Goal: Navigation & Orientation: Find specific page/section

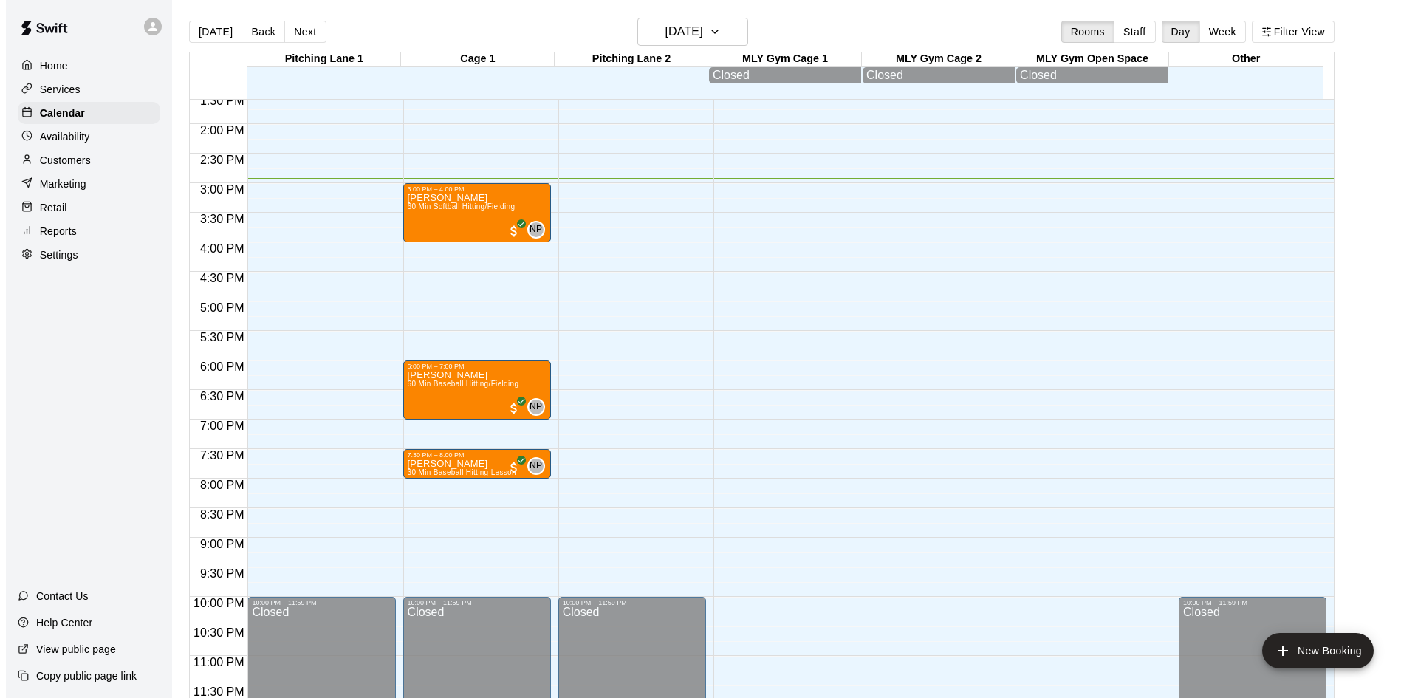
scroll to position [807, 0]
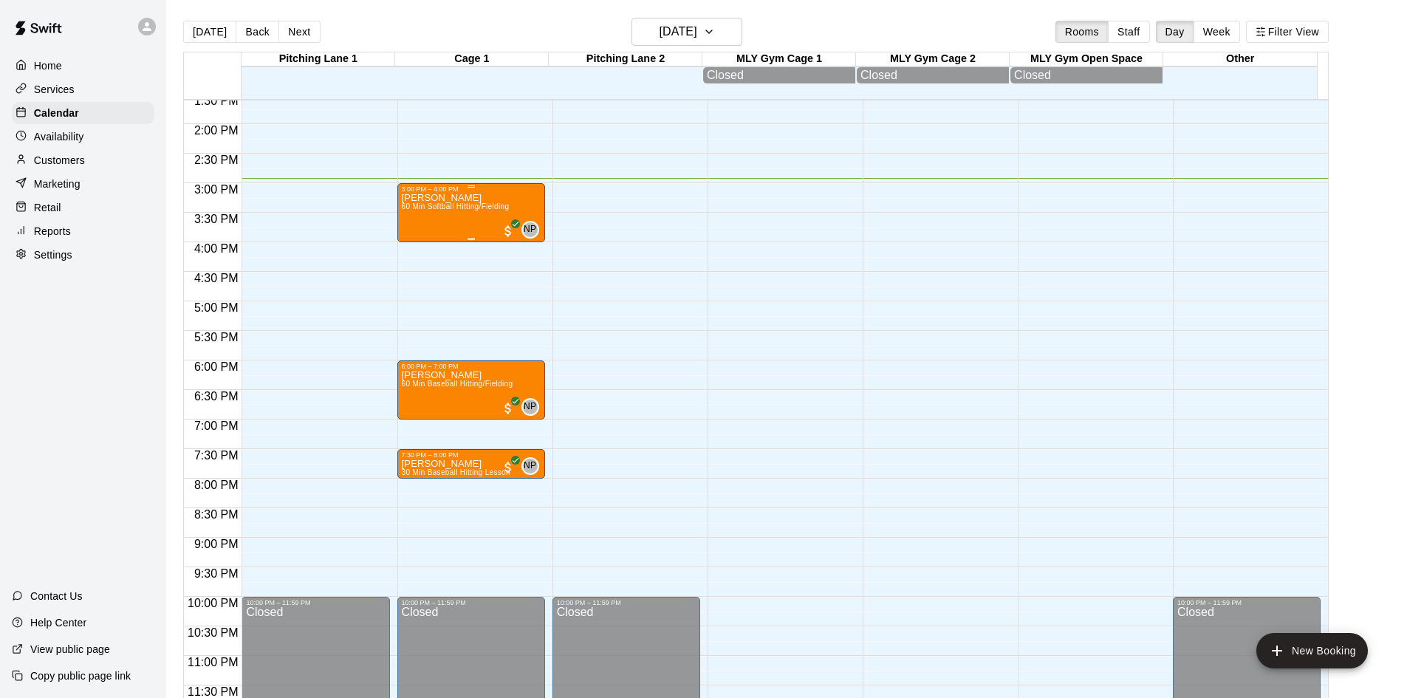
click at [472, 216] on div "[PERSON_NAME] 60 Min Softball Hitting/Fielding" at bounding box center [456, 542] width 108 height 698
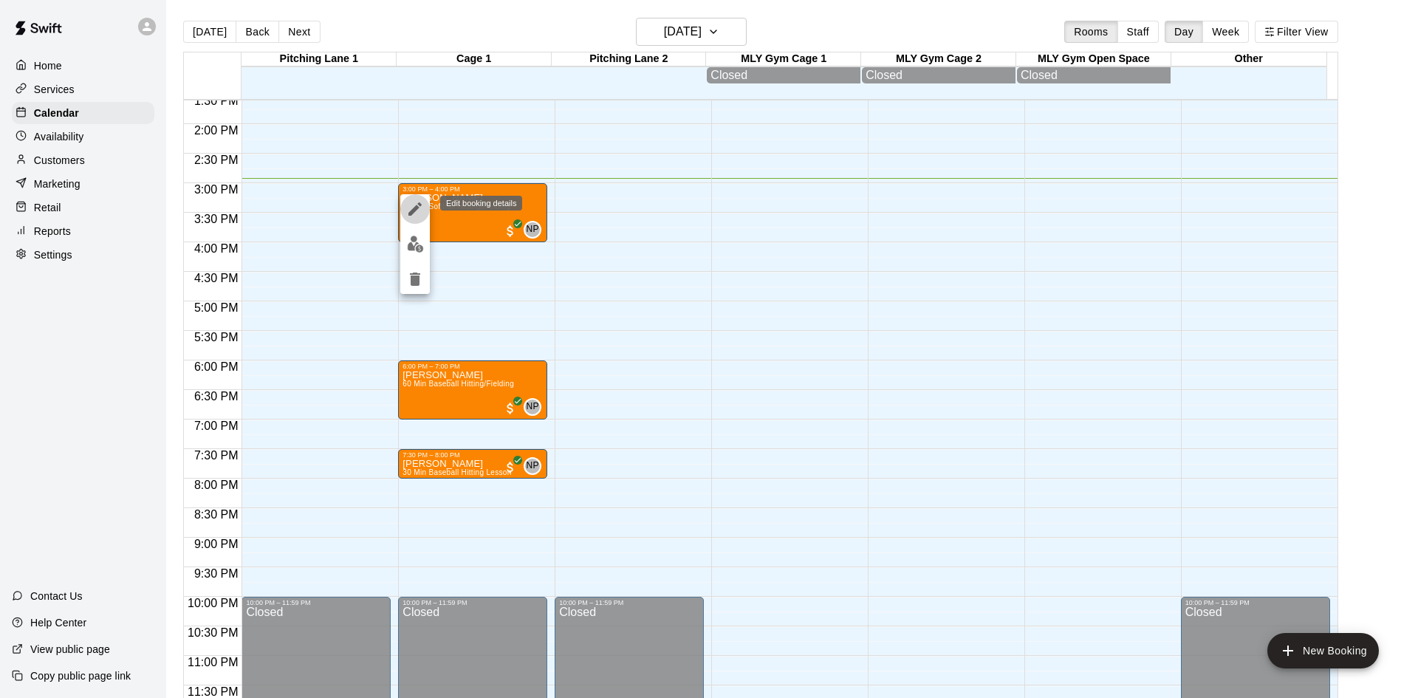
click at [413, 213] on icon "edit" at bounding box center [414, 208] width 13 height 13
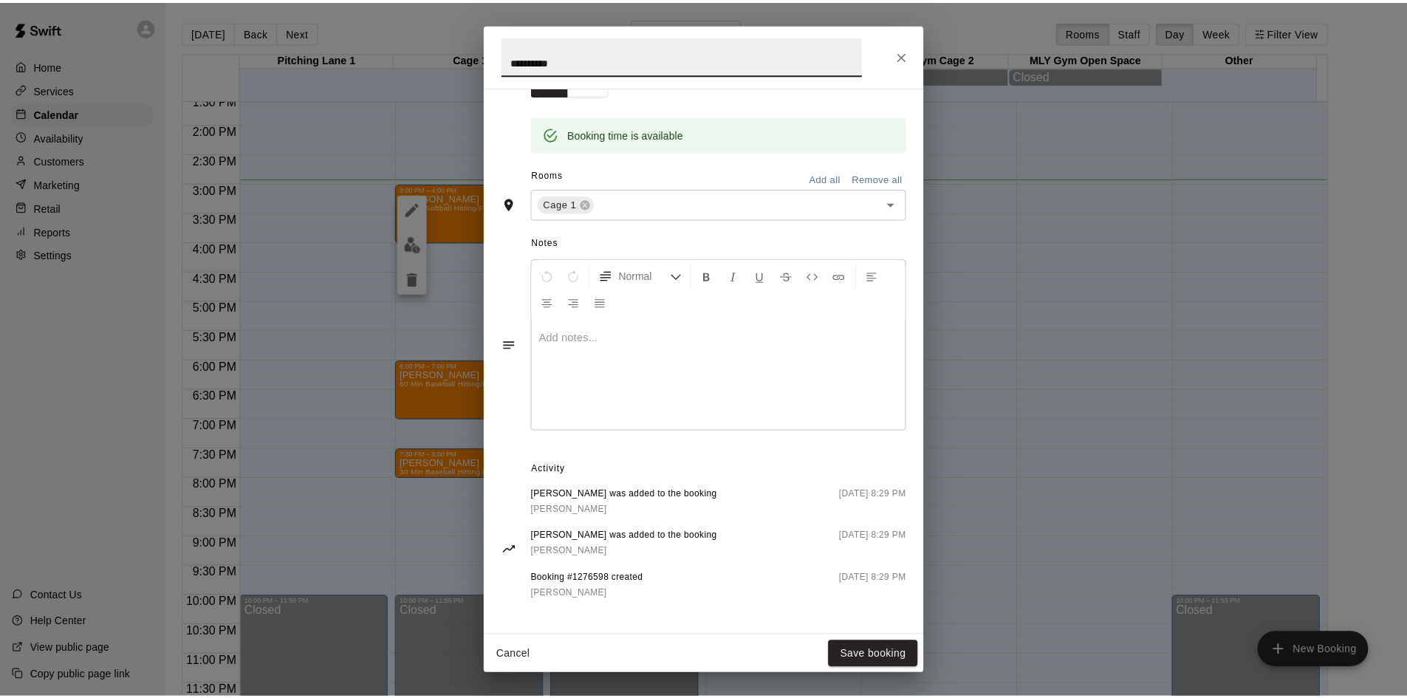
scroll to position [287, 0]
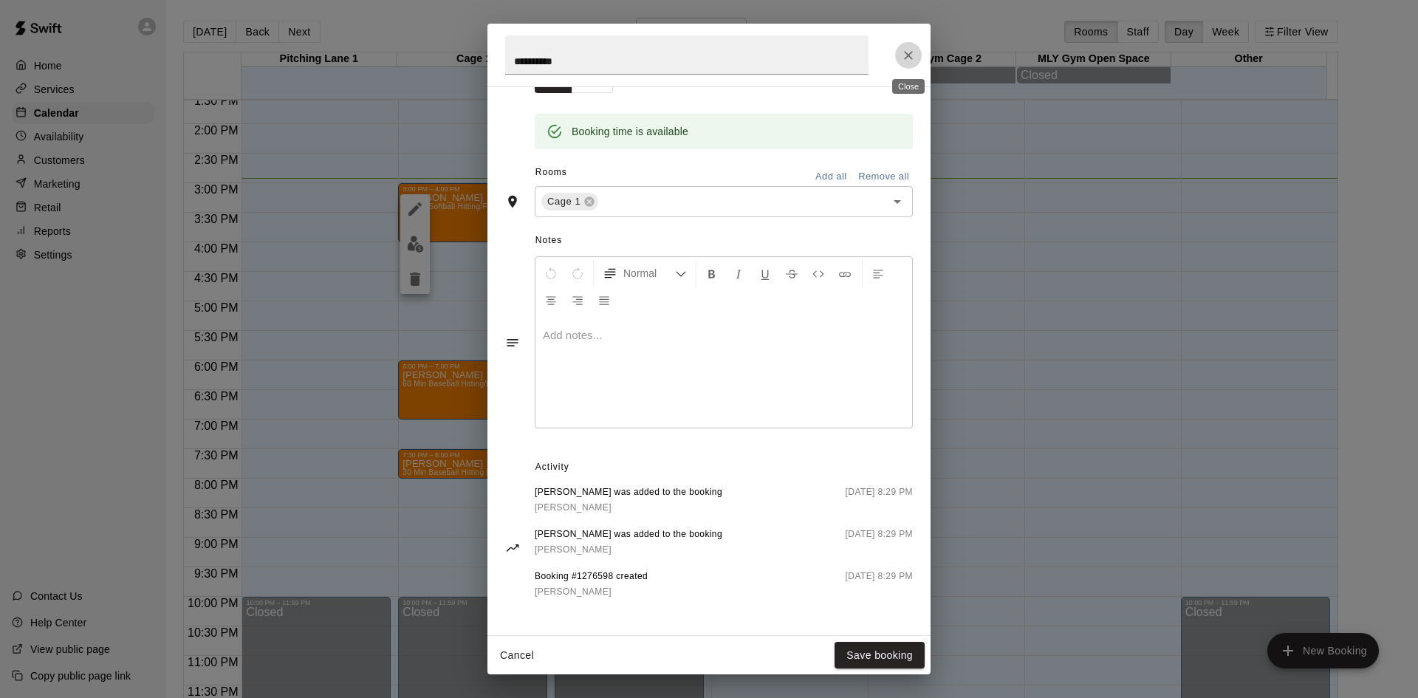
click at [909, 60] on icon "Close" at bounding box center [908, 55] width 15 height 15
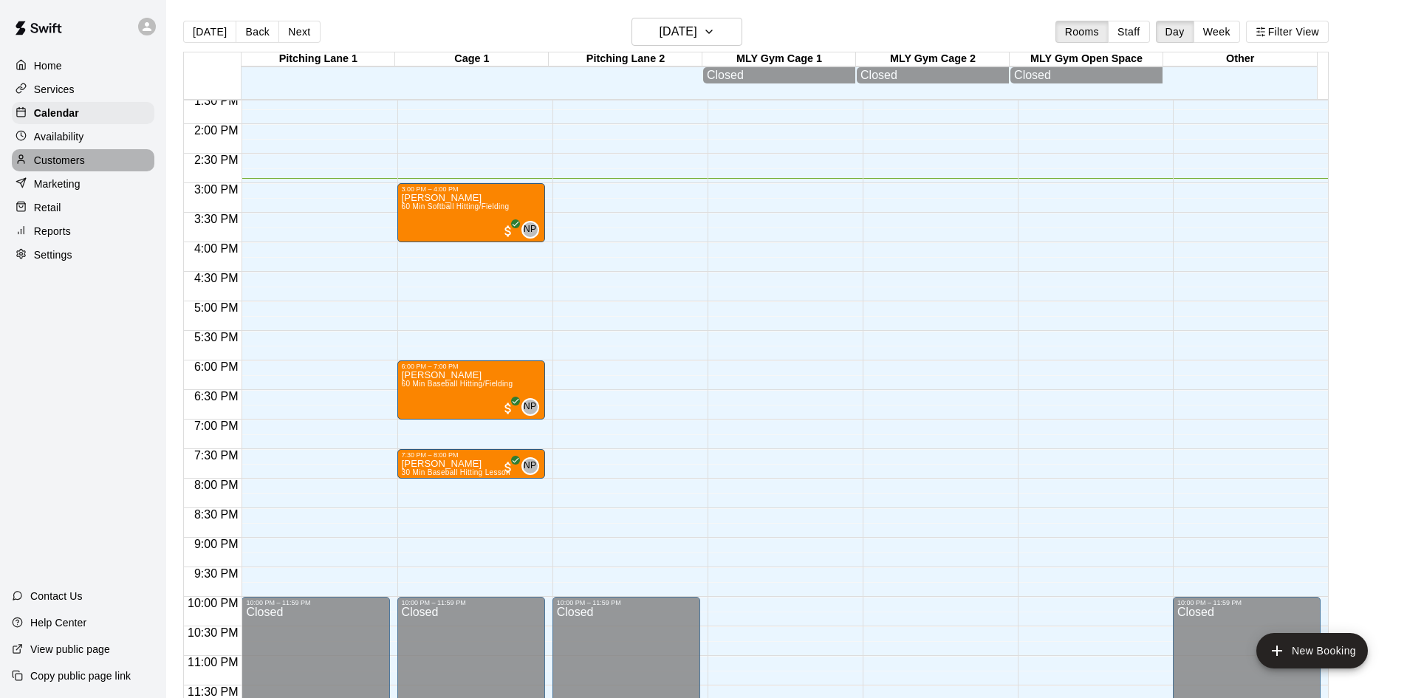
click at [40, 161] on p "Customers" at bounding box center [59, 160] width 51 height 15
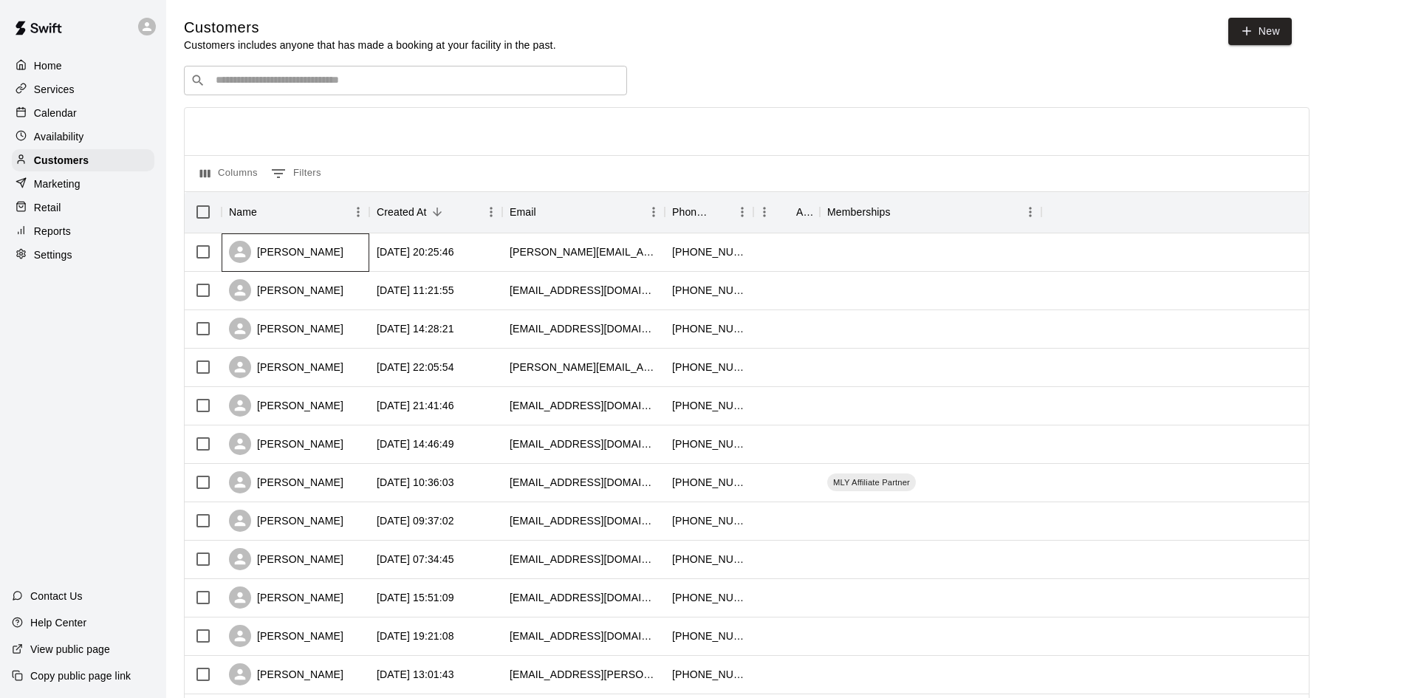
click at [315, 246] on div "[PERSON_NAME]" at bounding box center [286, 252] width 114 height 22
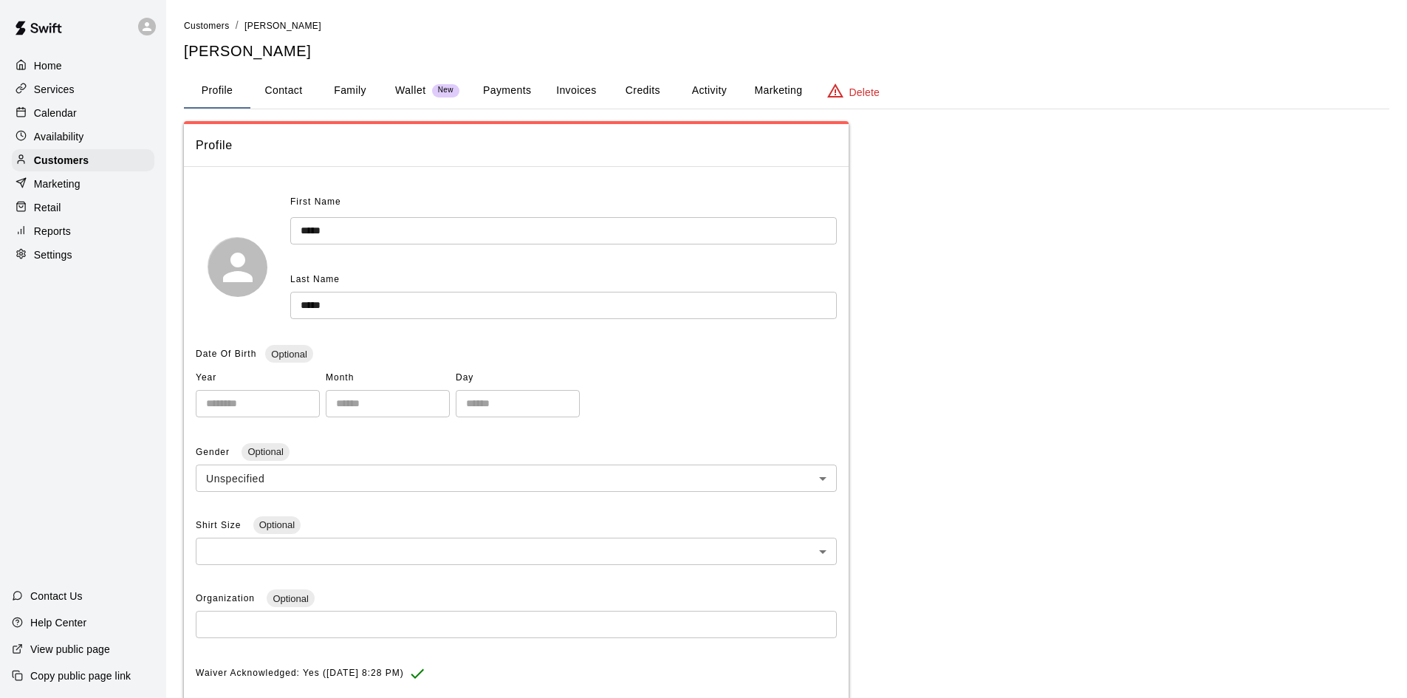
click at [356, 86] on button "Family" at bounding box center [350, 90] width 66 height 35
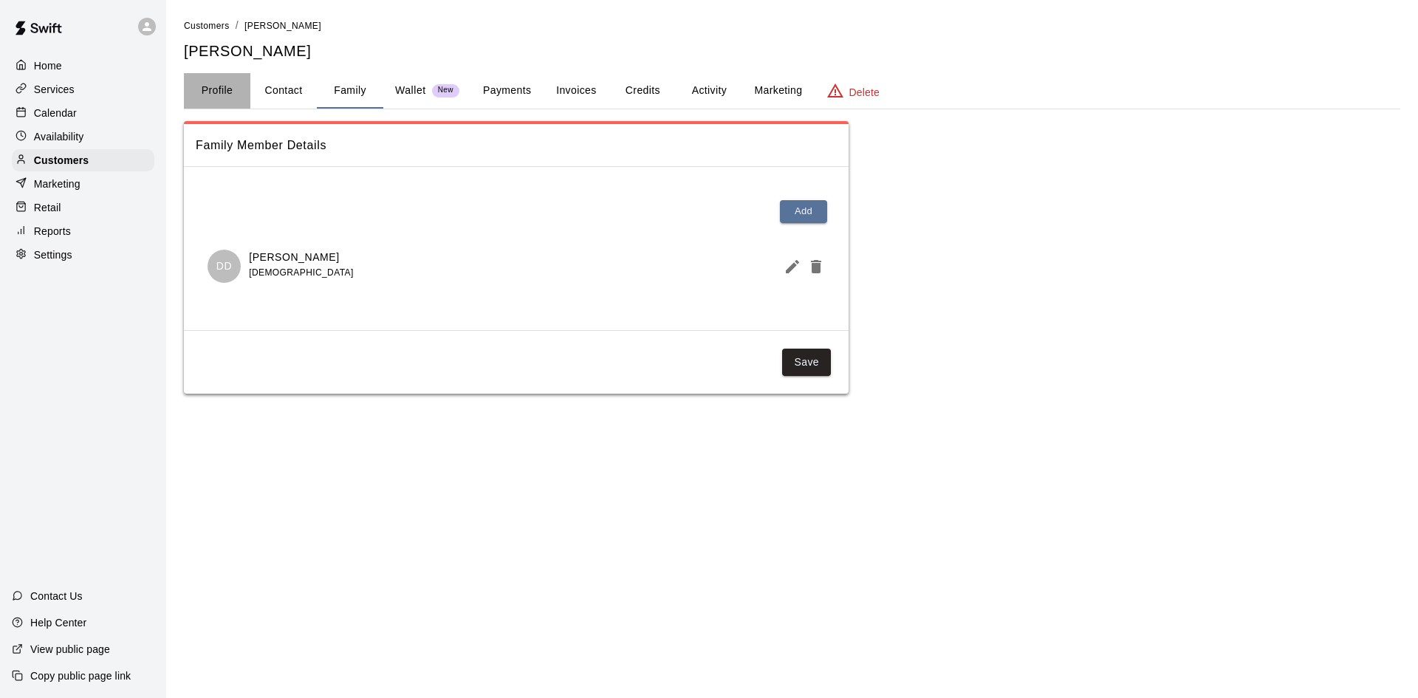
click at [208, 91] on button "Profile" at bounding box center [217, 90] width 66 height 35
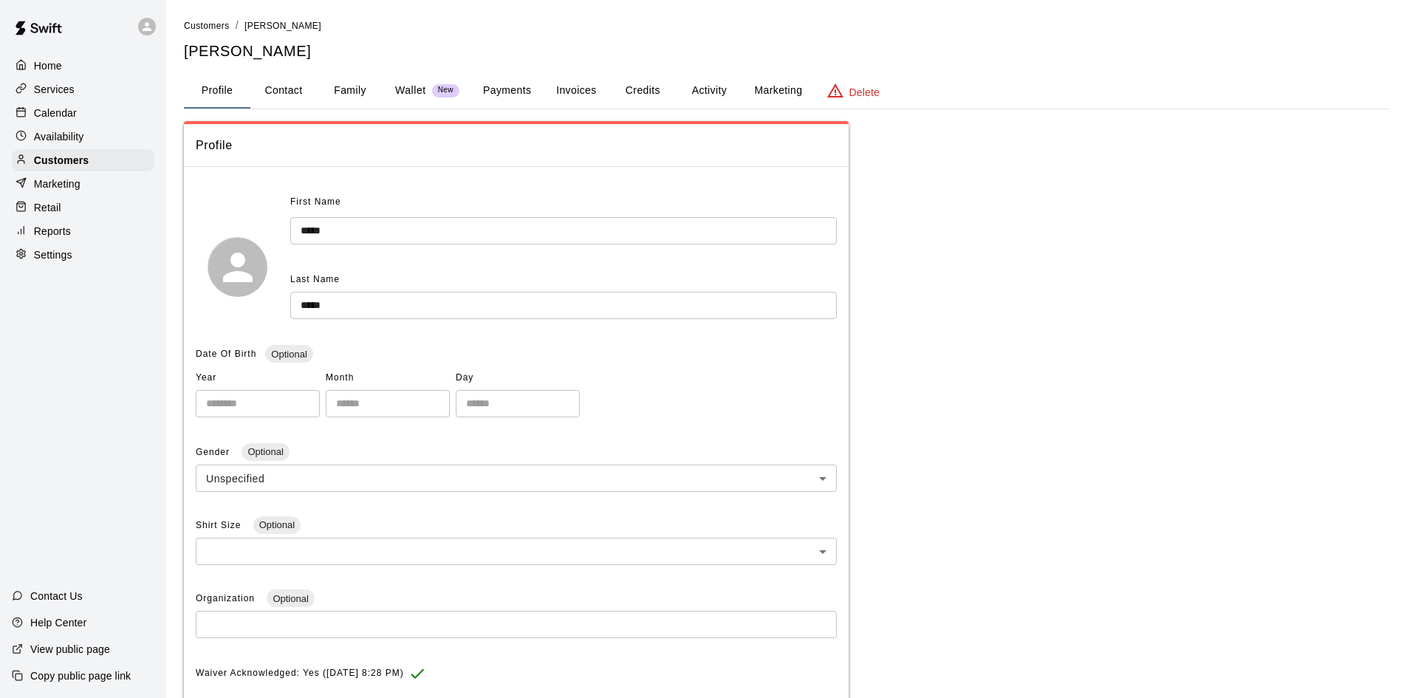
click at [69, 73] on div "Home" at bounding box center [83, 66] width 143 height 22
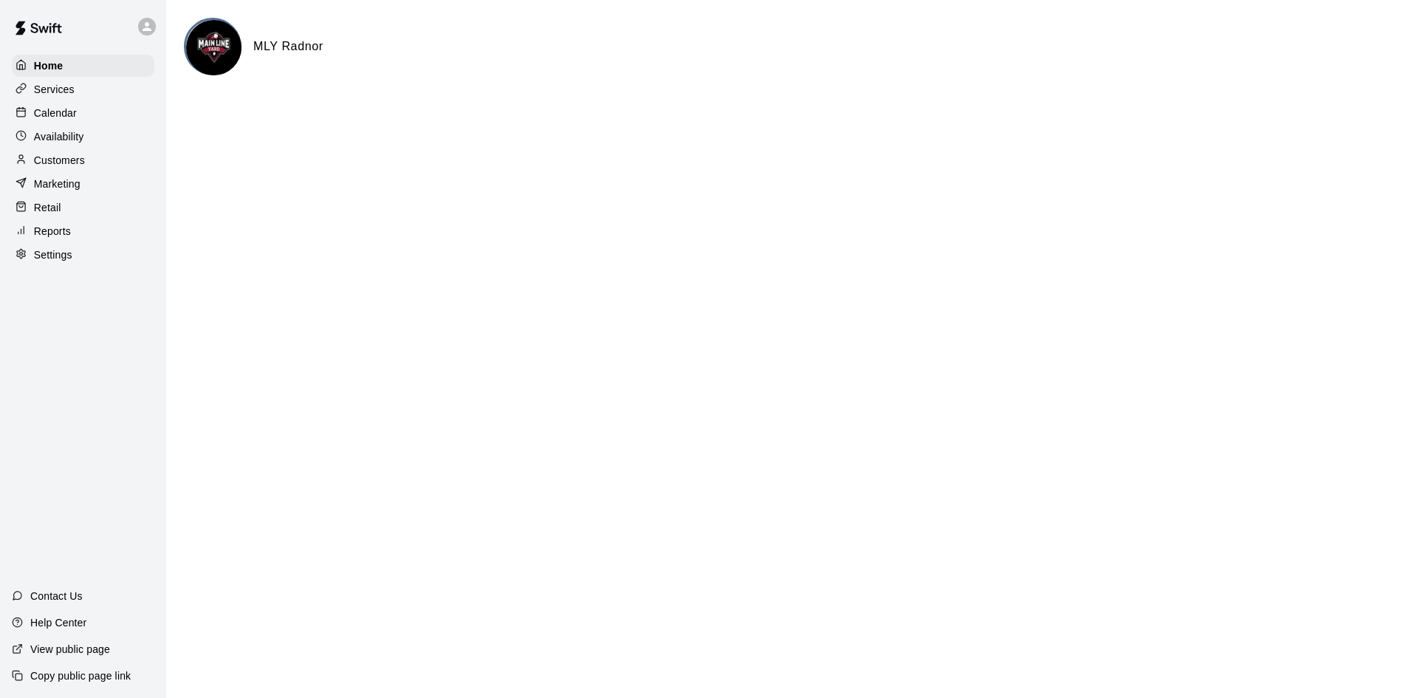
click at [49, 86] on p "Services" at bounding box center [54, 89] width 41 height 15
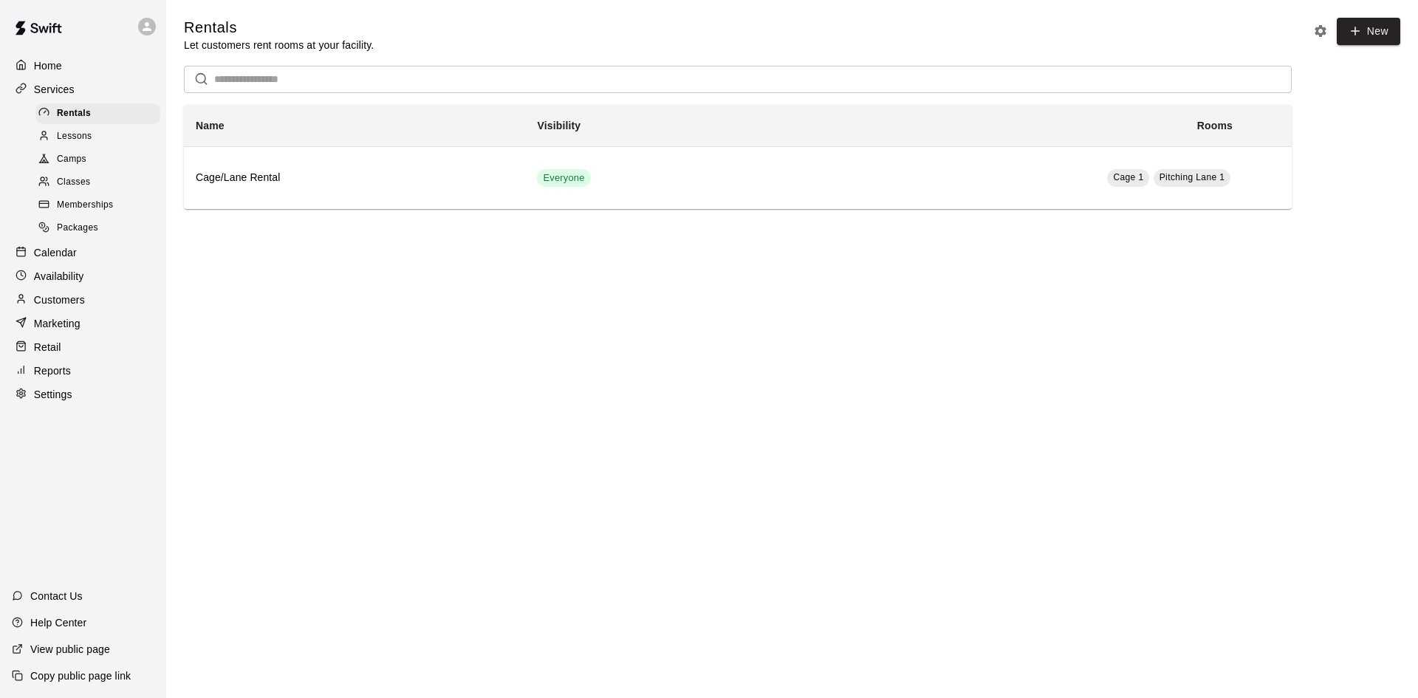
click at [56, 258] on p "Calendar" at bounding box center [55, 252] width 43 height 15
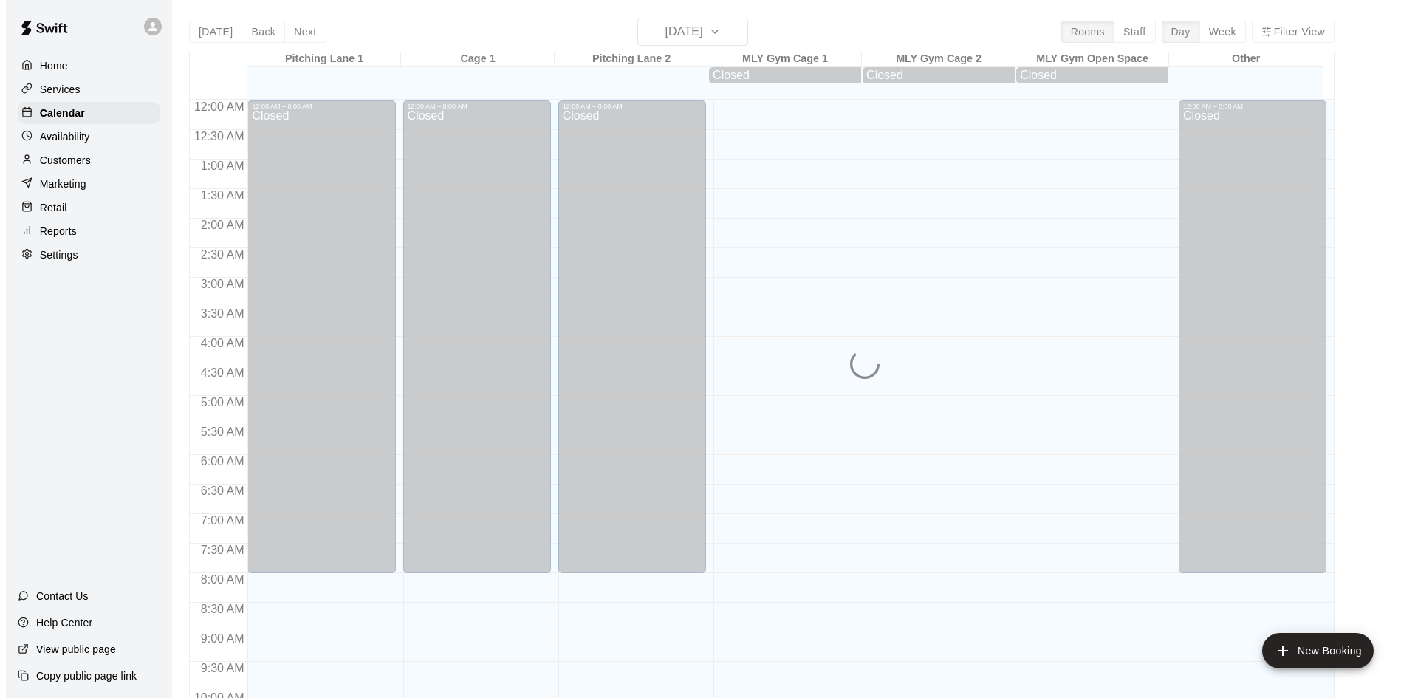
scroll to position [757, 0]
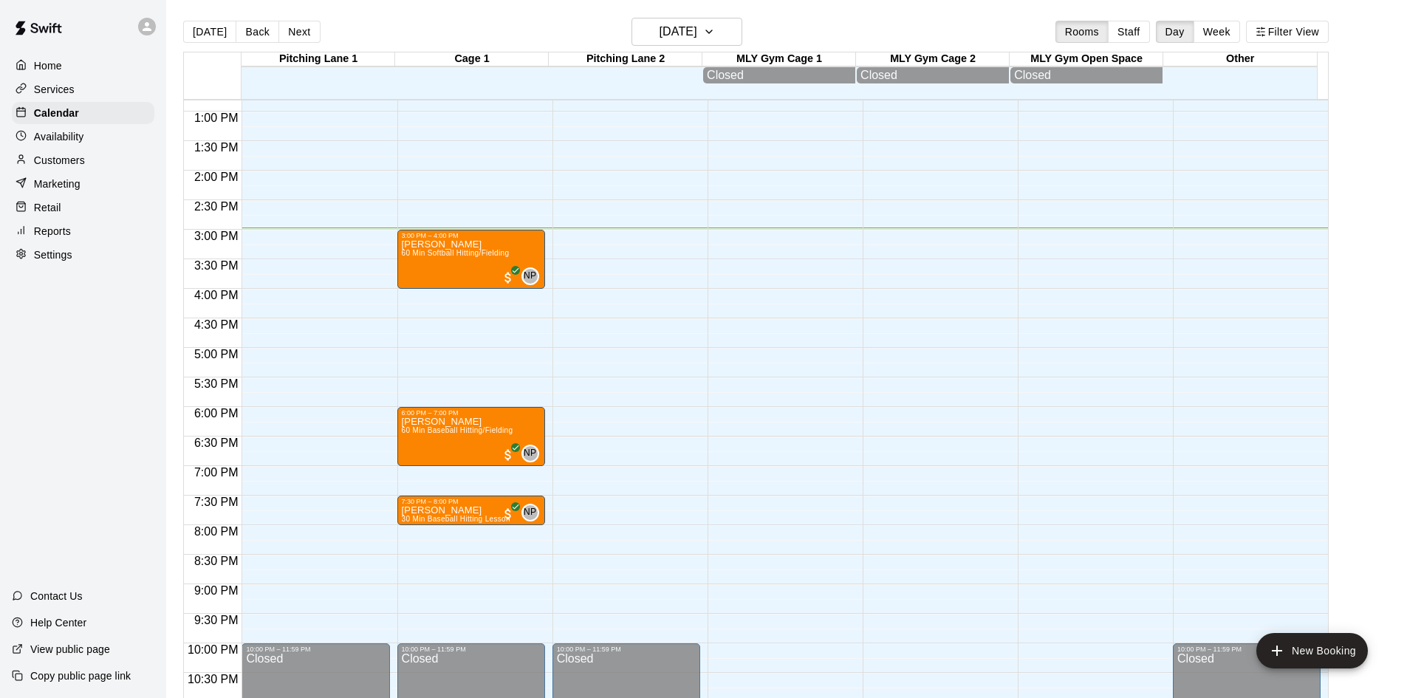
click at [40, 58] on p "Home" at bounding box center [48, 65] width 28 height 15
